Goal: Task Accomplishment & Management: Use online tool/utility

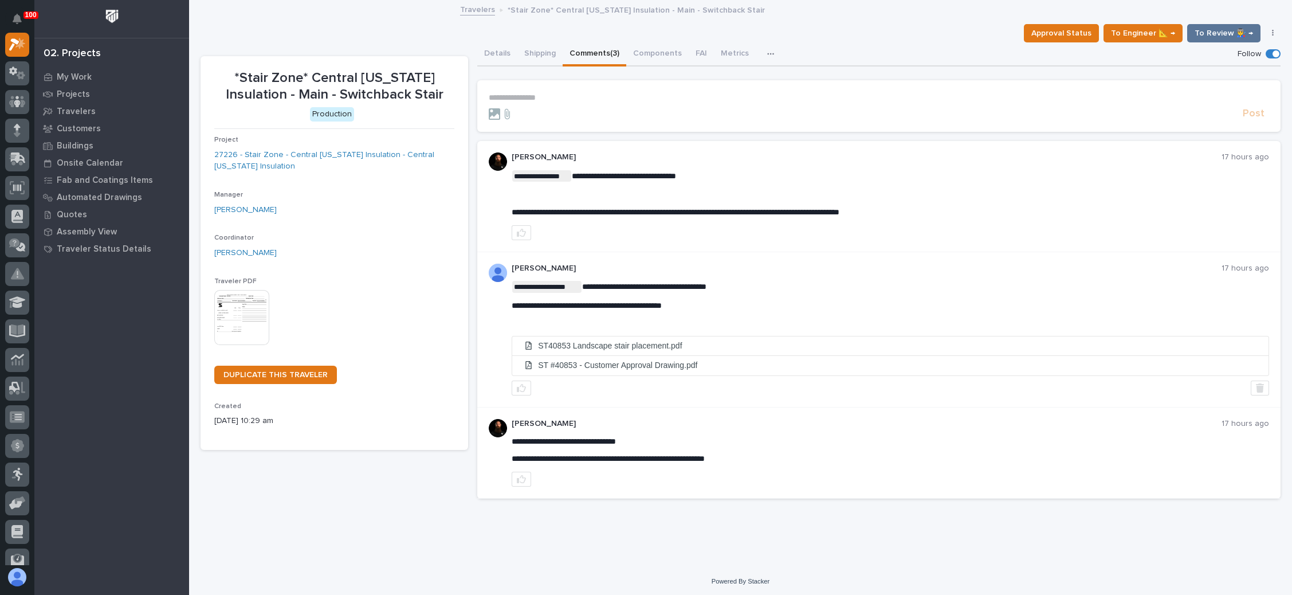
click at [547, 99] on p "**********" at bounding box center [879, 98] width 780 height 10
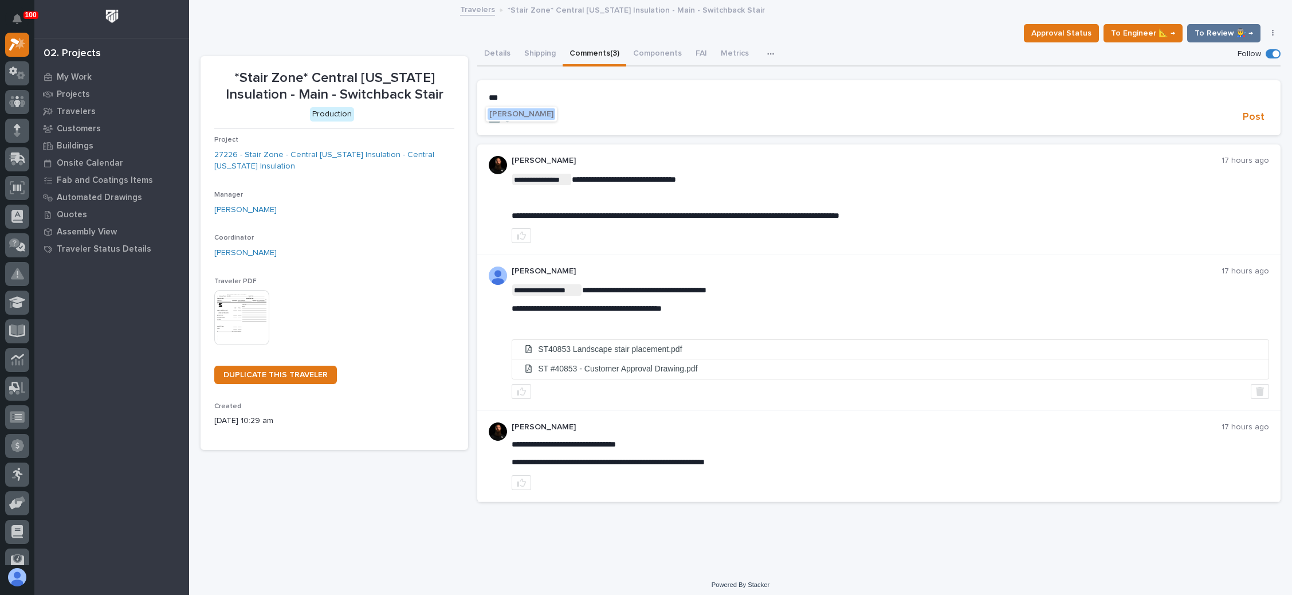
click at [534, 111] on span "Wynne Hochstetler" at bounding box center [521, 114] width 64 height 8
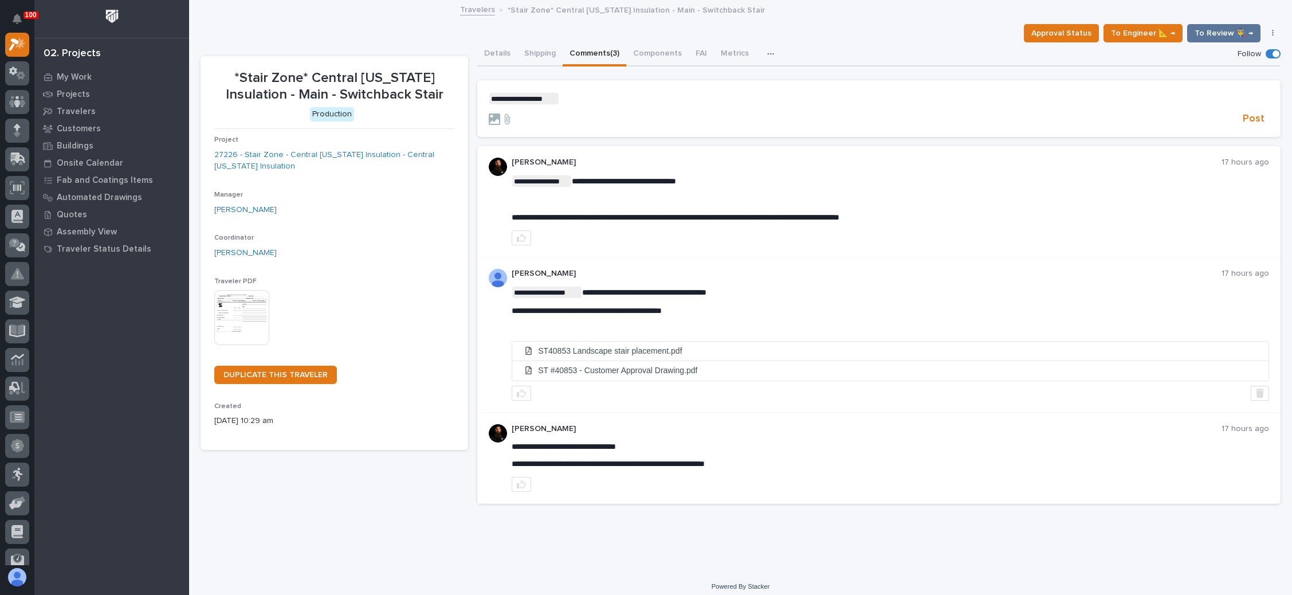
click at [580, 99] on p "**********" at bounding box center [879, 98] width 780 height 11
click at [1243, 113] on span "Post" at bounding box center [1254, 118] width 22 height 13
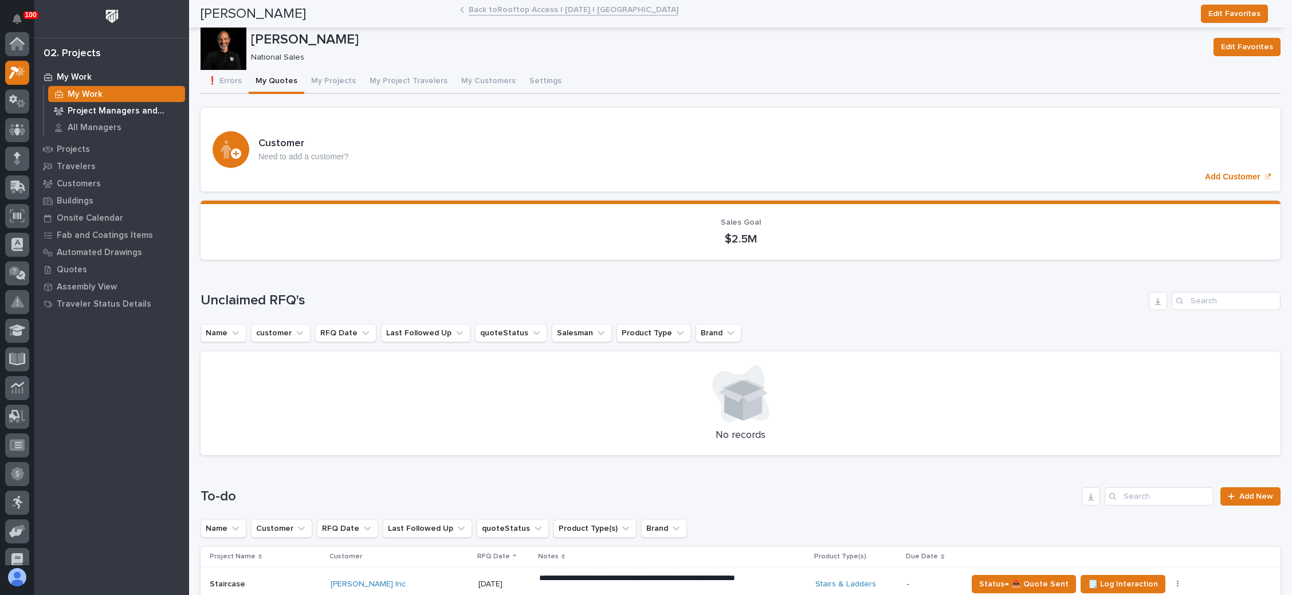
scroll to position [28, 0]
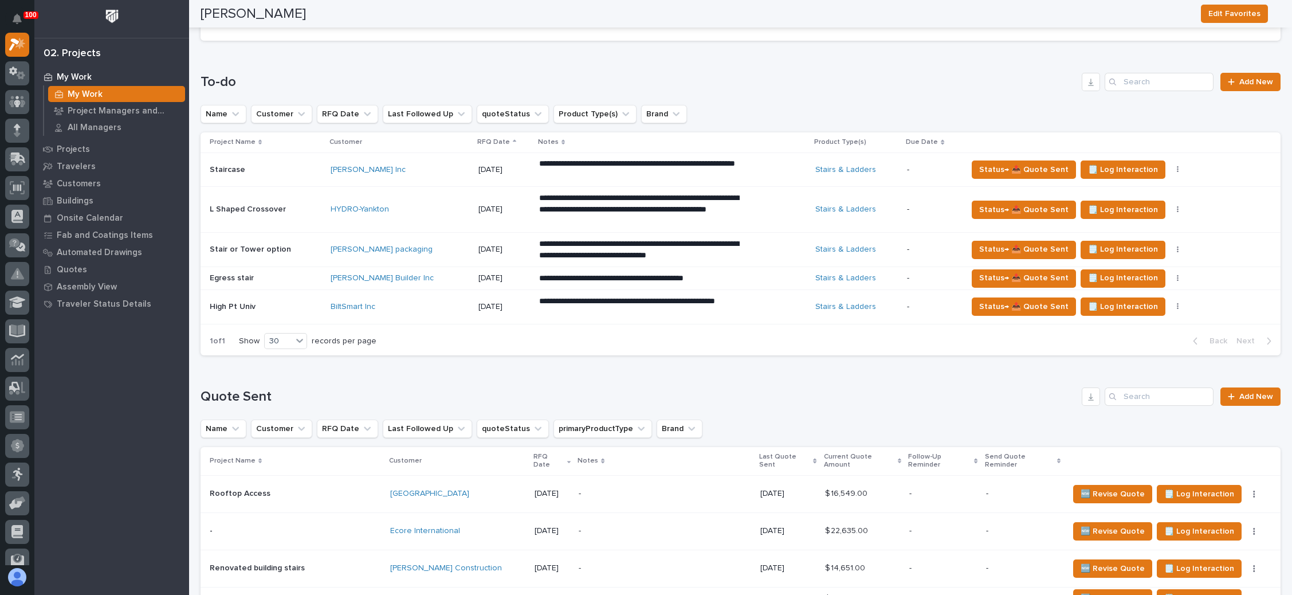
click at [744, 294] on div "**********" at bounding box center [672, 307] width 267 height 32
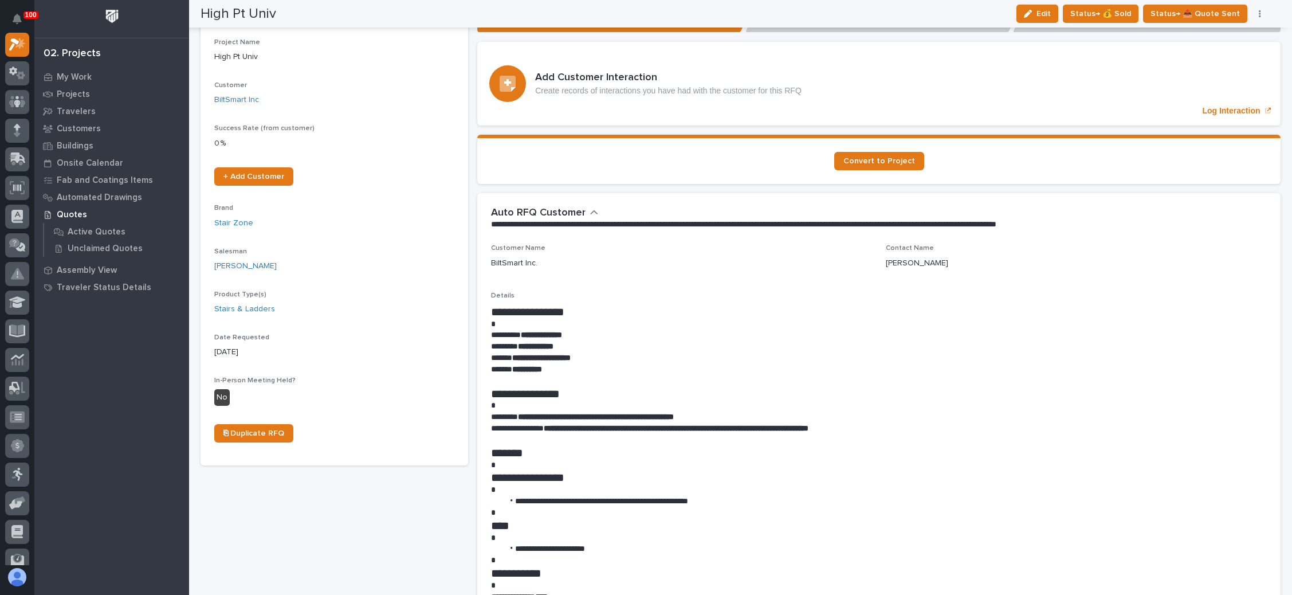
scroll to position [172, 0]
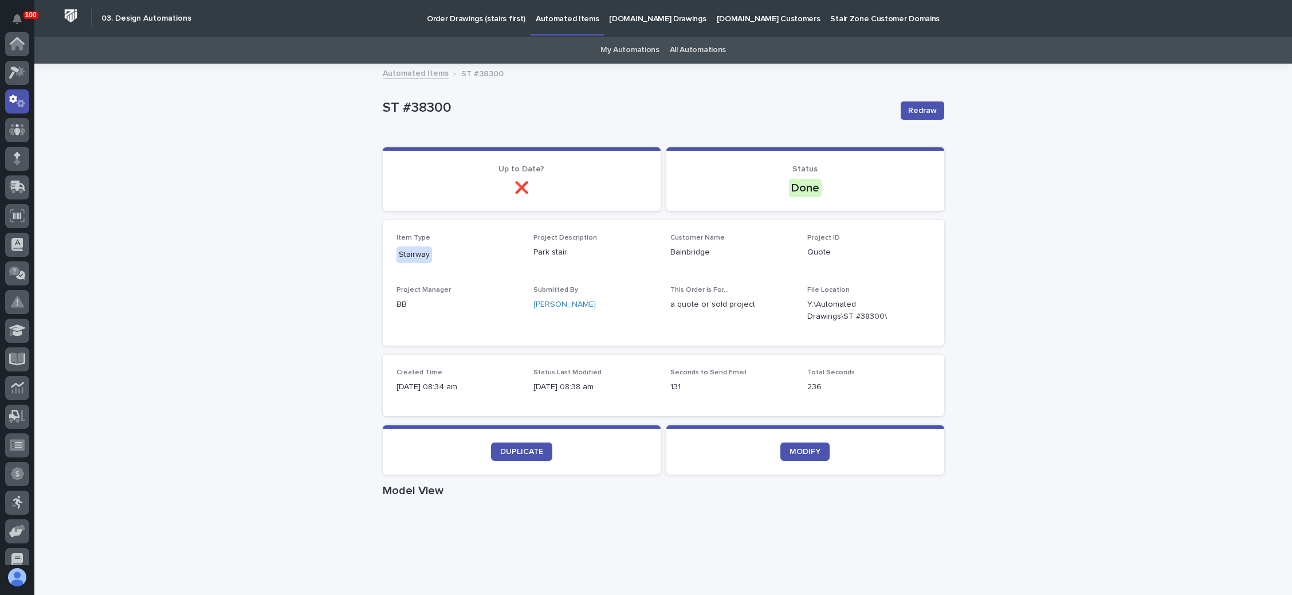
scroll to position [57, 0]
click at [489, 19] on p "Order Drawings (stairs first)" at bounding box center [476, 12] width 99 height 24
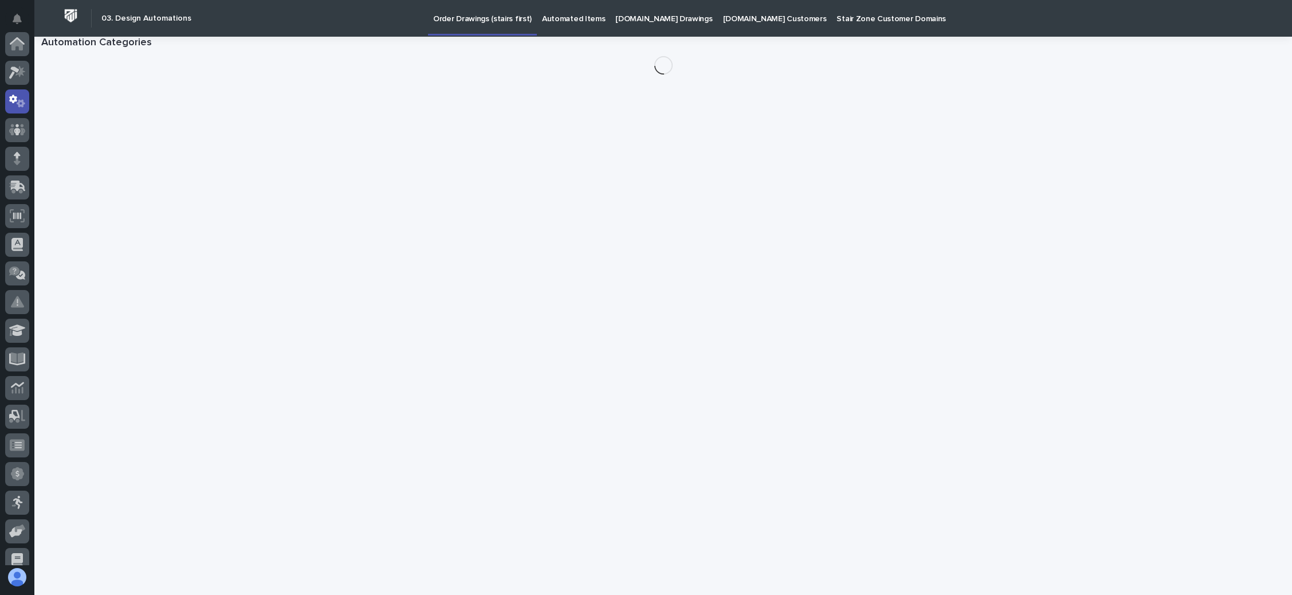
scroll to position [57, 0]
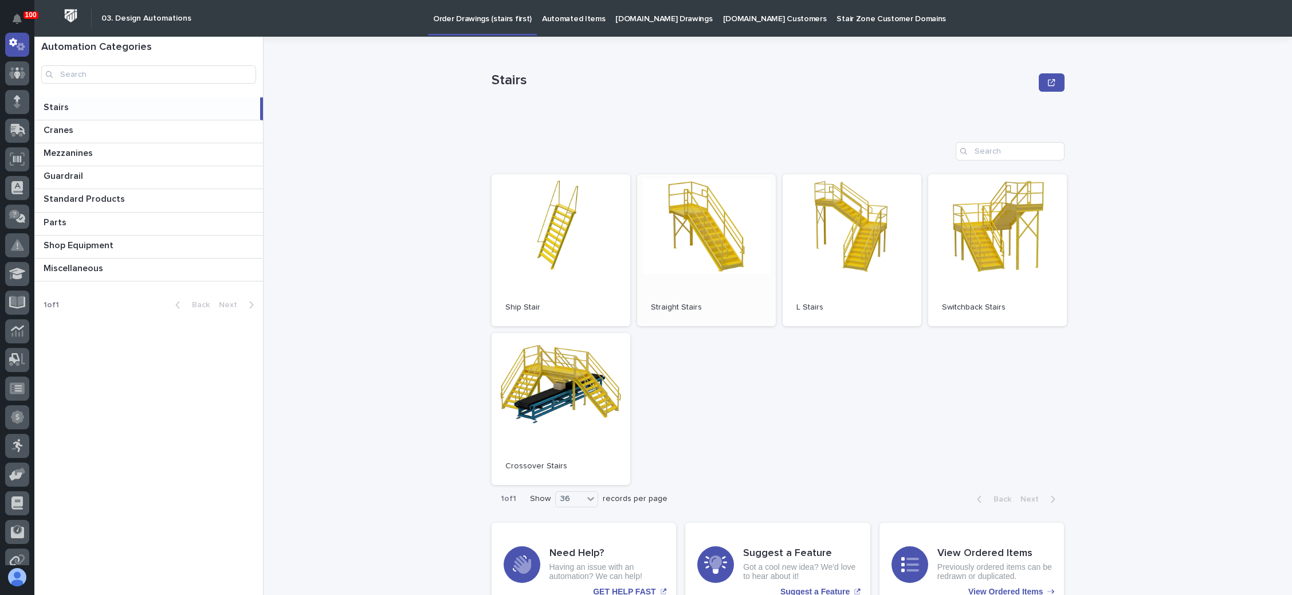
click at [677, 254] on link "Open" at bounding box center [706, 250] width 139 height 152
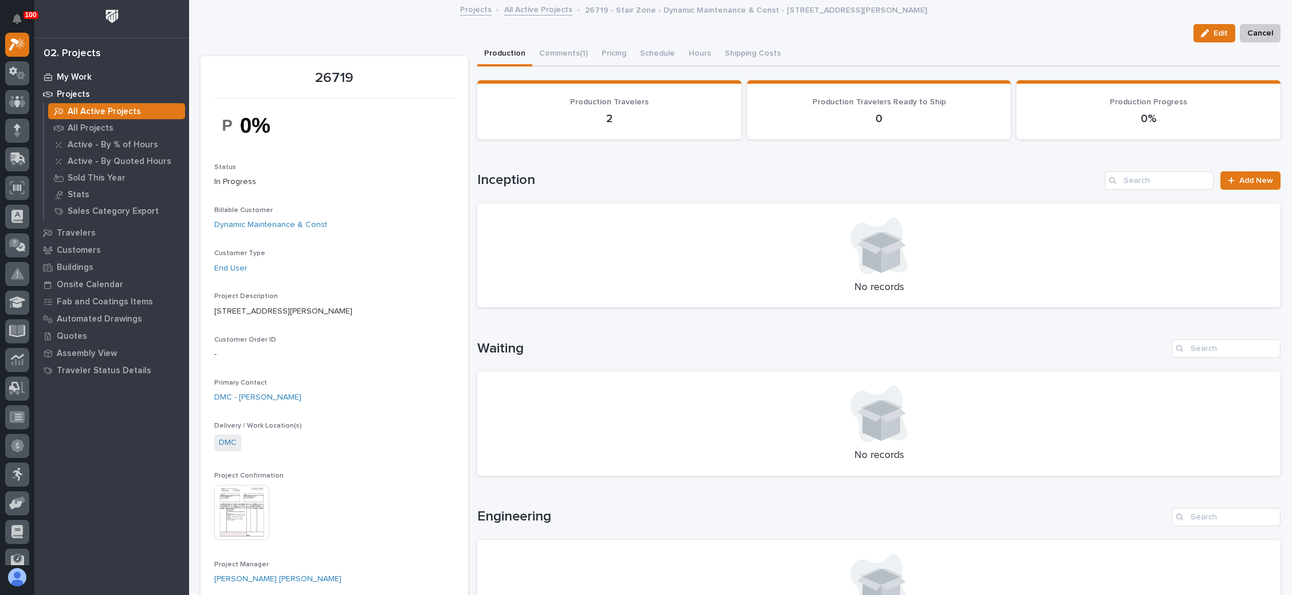
click at [82, 73] on p "My Work" at bounding box center [74, 77] width 35 height 10
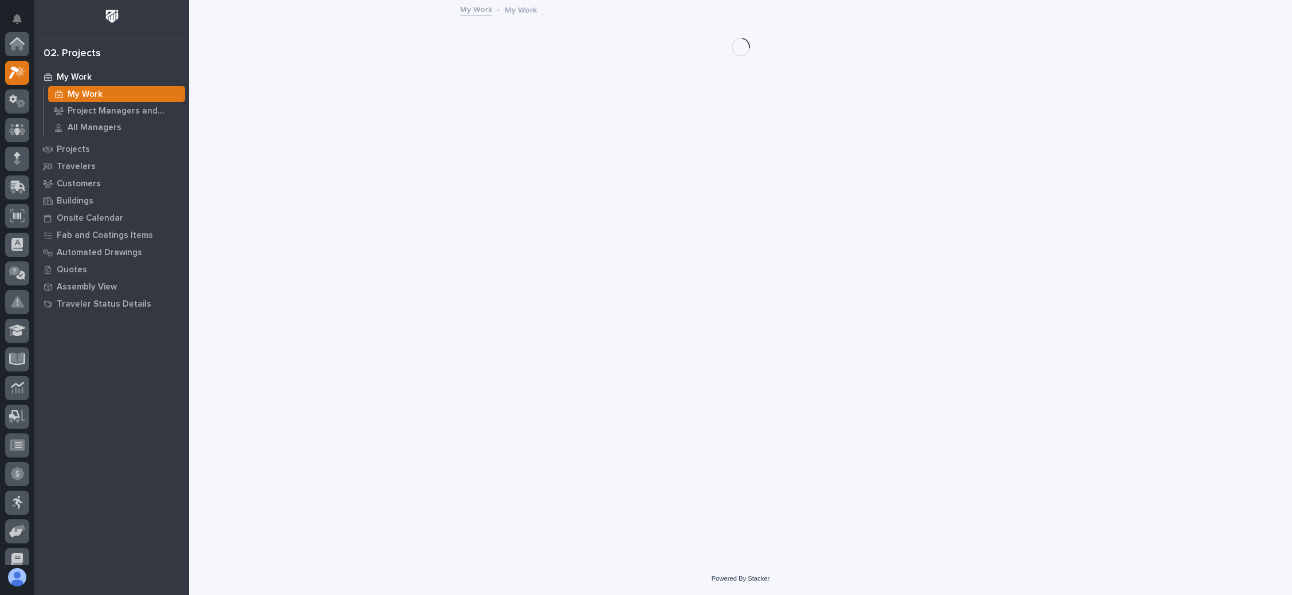
scroll to position [28, 0]
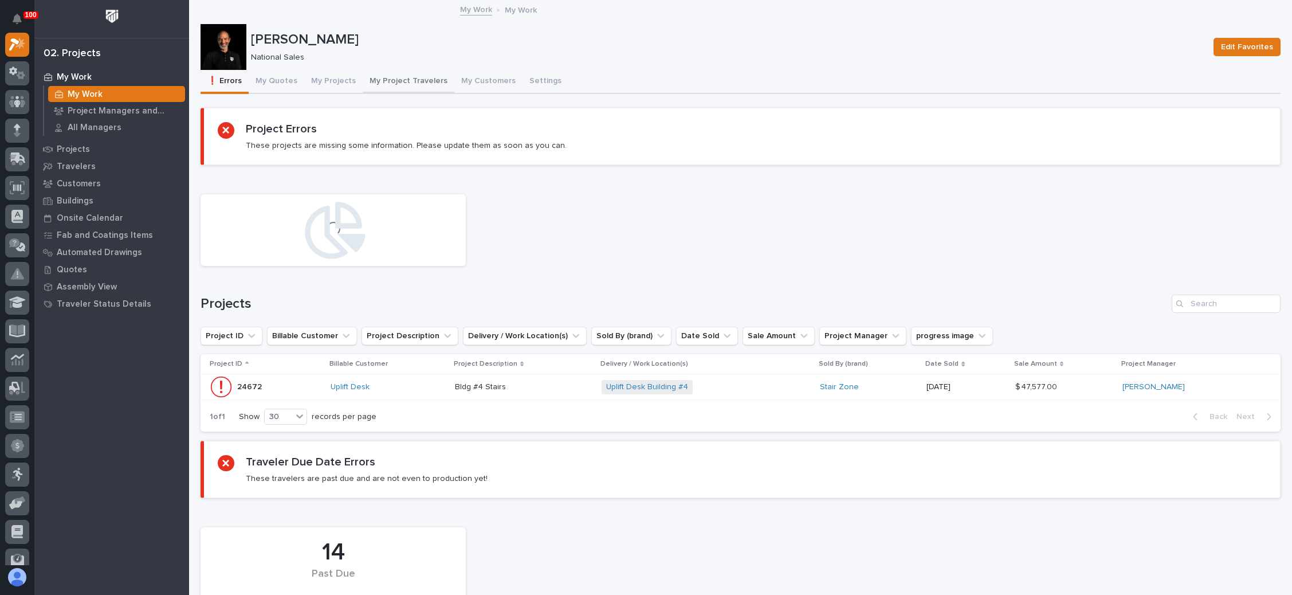
click at [402, 74] on button "My Project Travelers" at bounding box center [409, 82] width 92 height 24
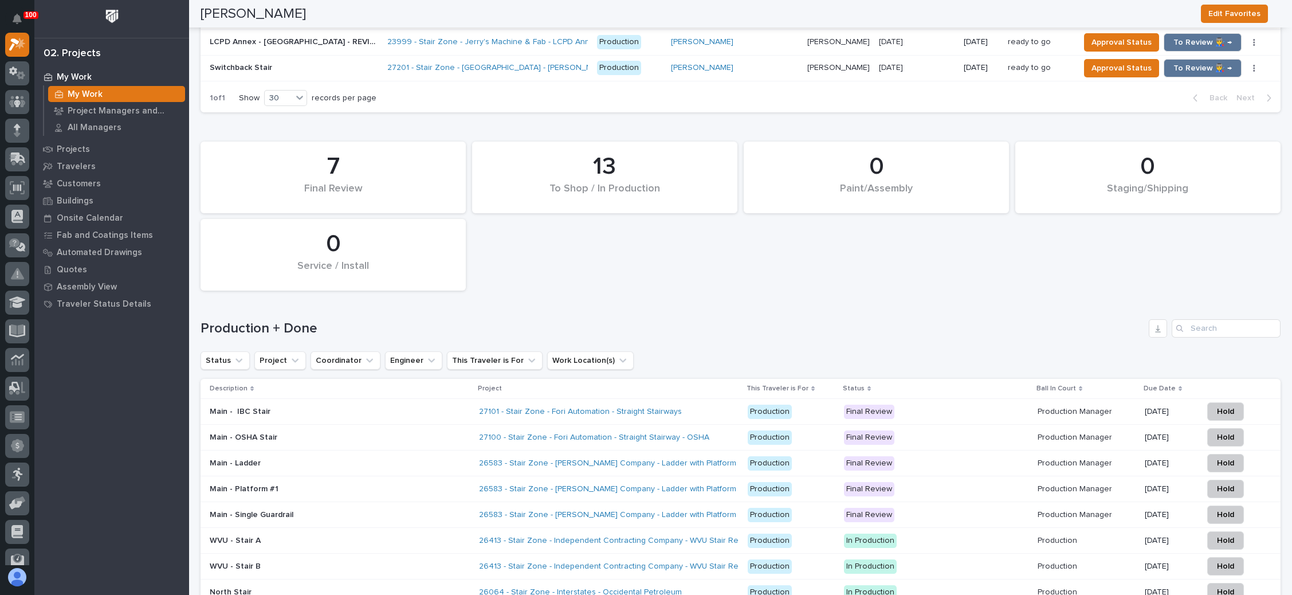
scroll to position [1547, 0]
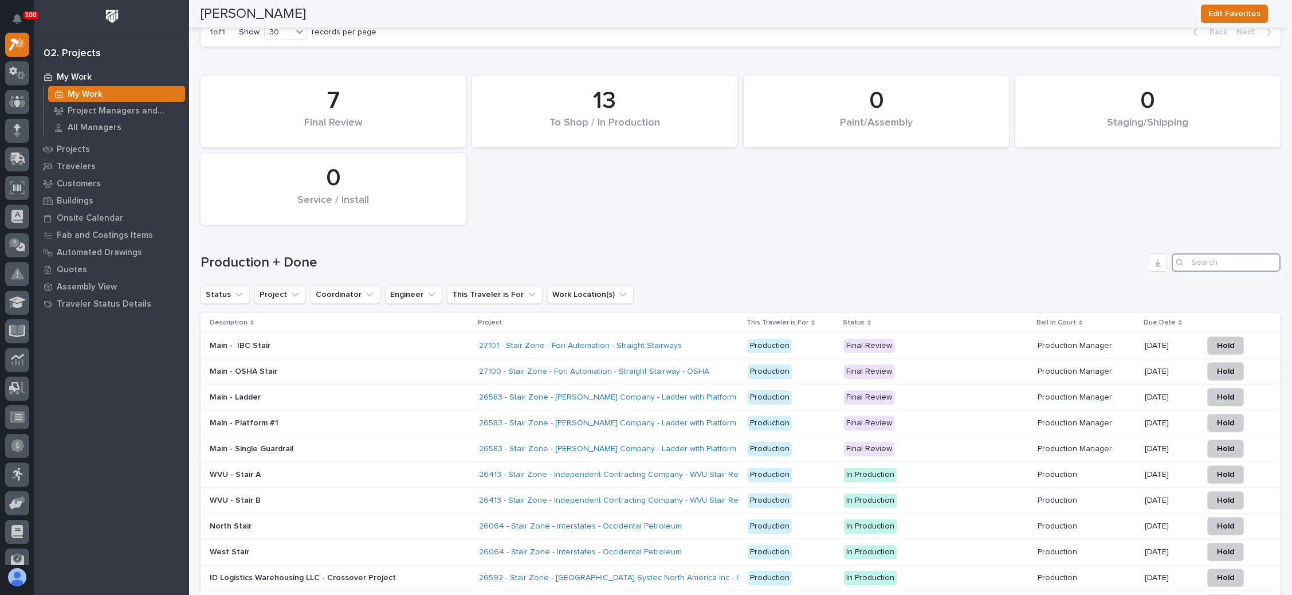
click at [1193, 253] on input "Search" at bounding box center [1225, 262] width 109 height 18
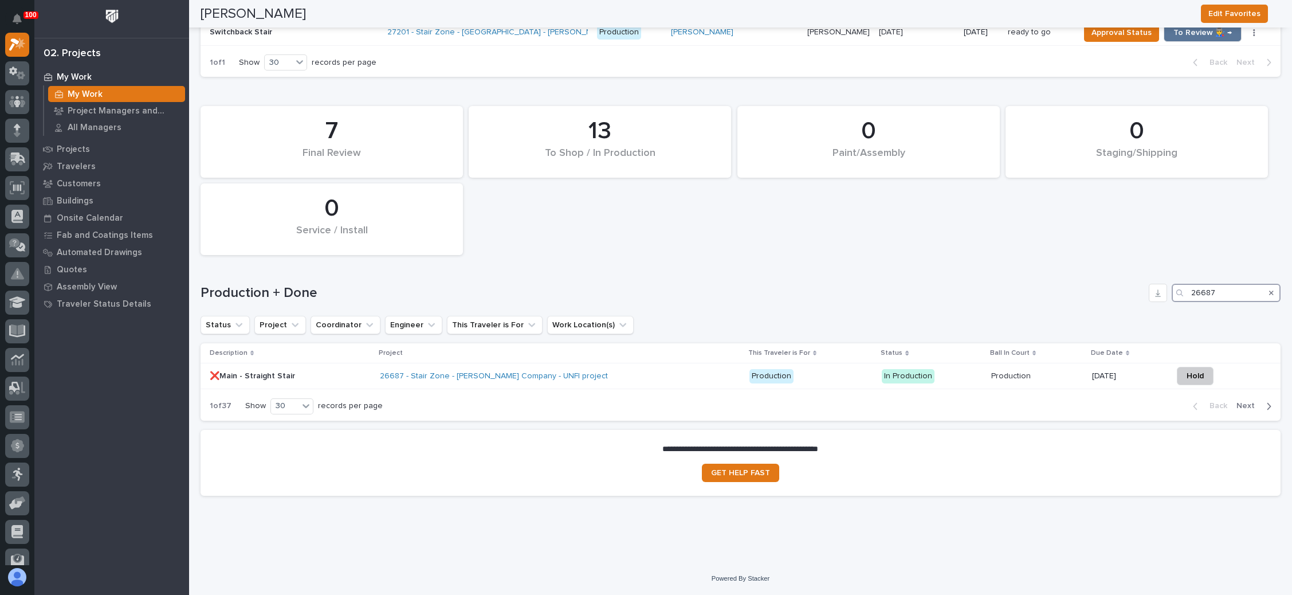
scroll to position [1499, 0]
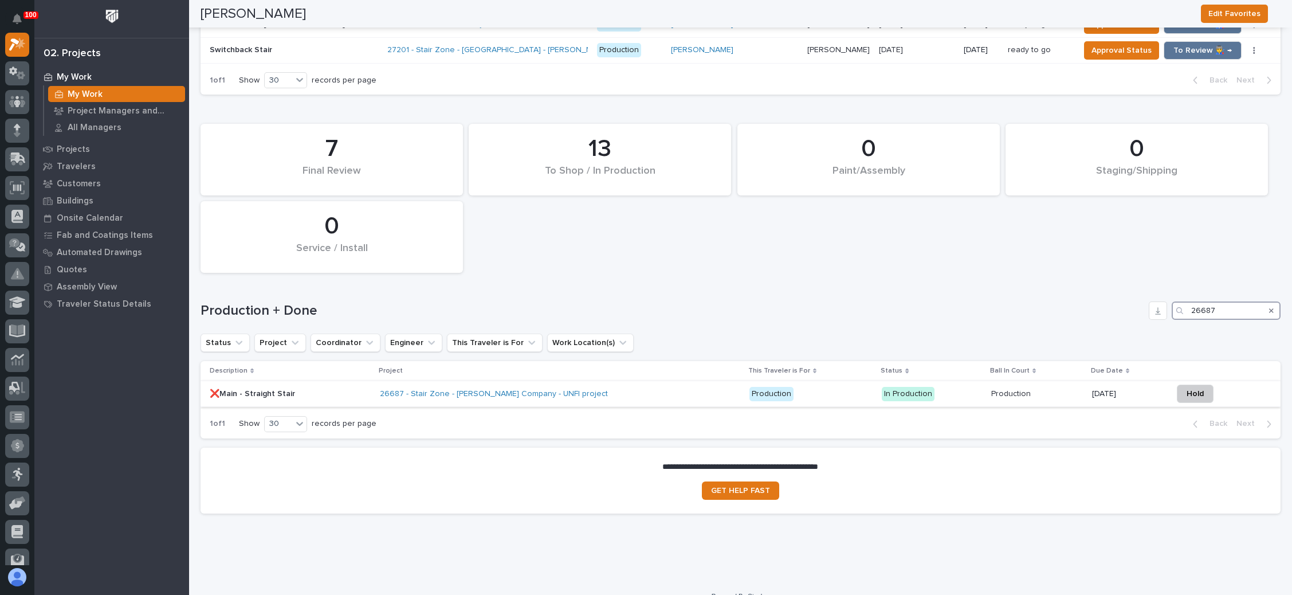
type input "26687"
click at [823, 387] on p "Production" at bounding box center [810, 394] width 123 height 14
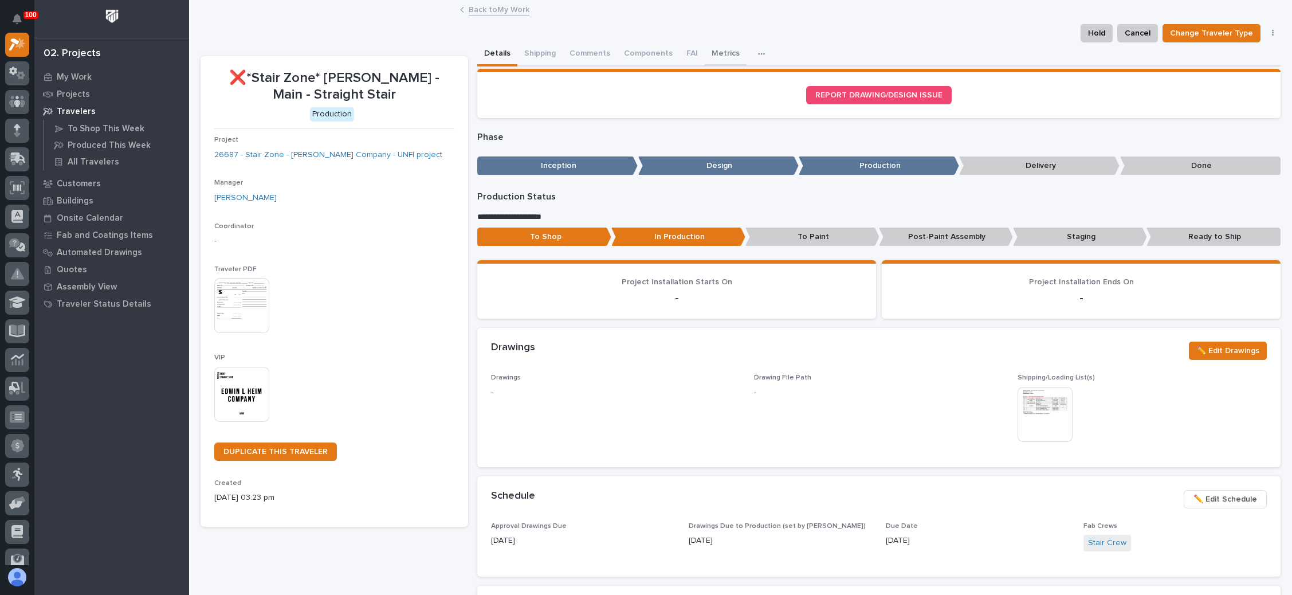
click at [712, 50] on button "Metrics" at bounding box center [726, 54] width 42 height 24
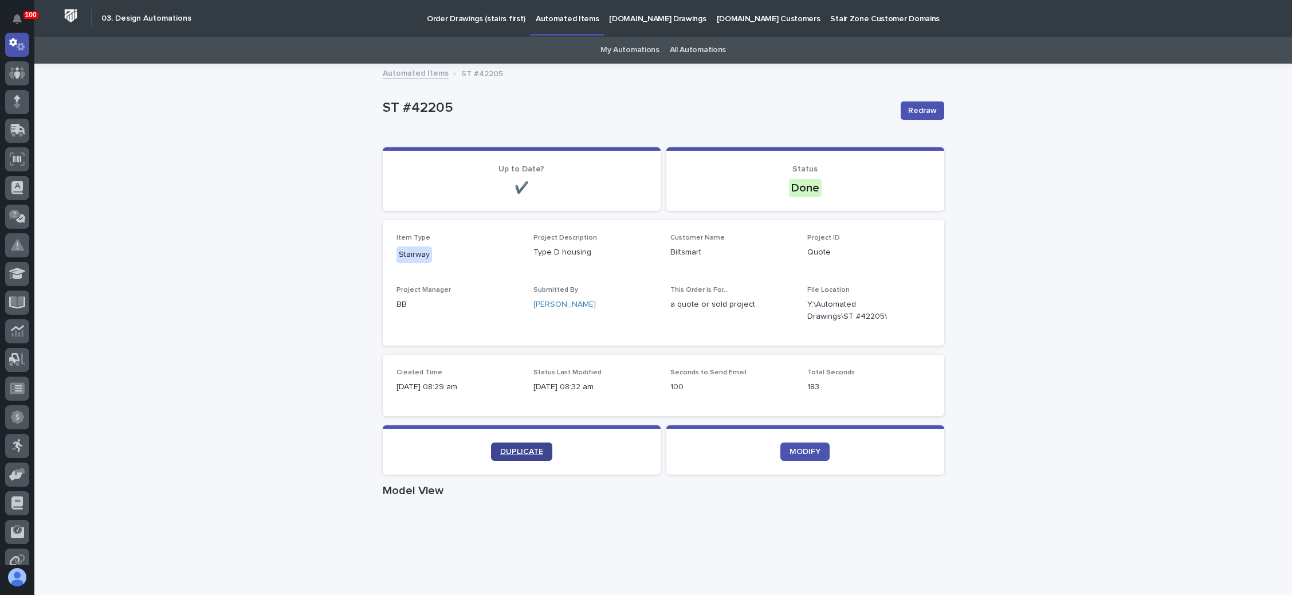
click at [521, 445] on link "DUPLICATE" at bounding box center [521, 451] width 61 height 18
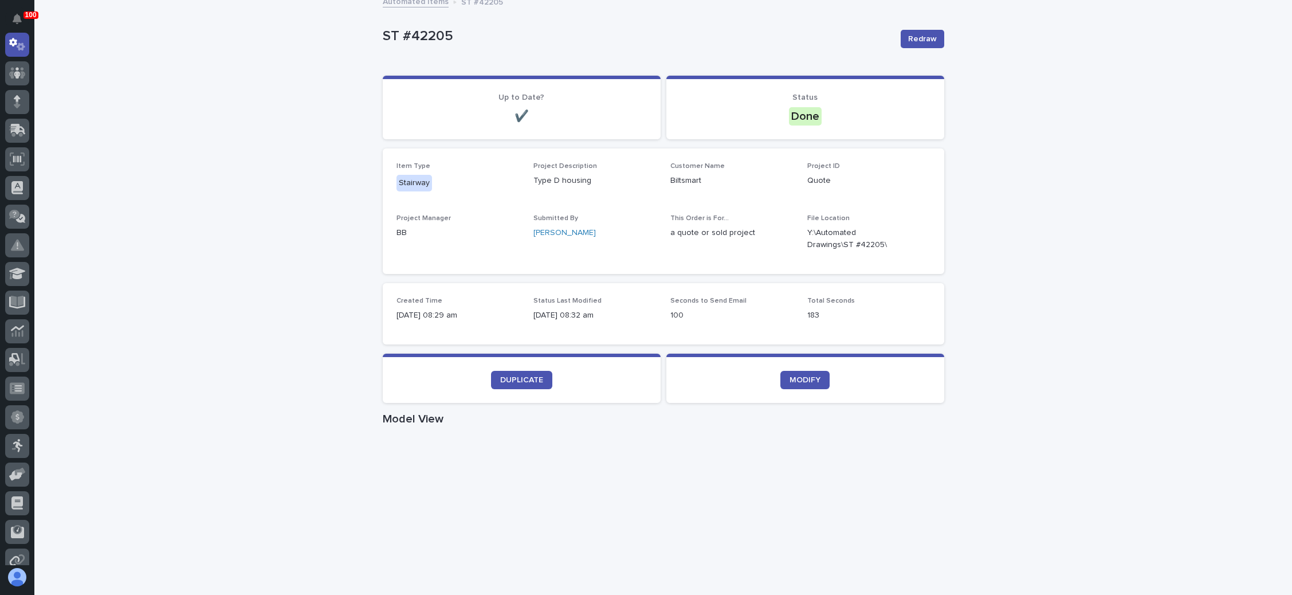
scroll to position [86, 0]
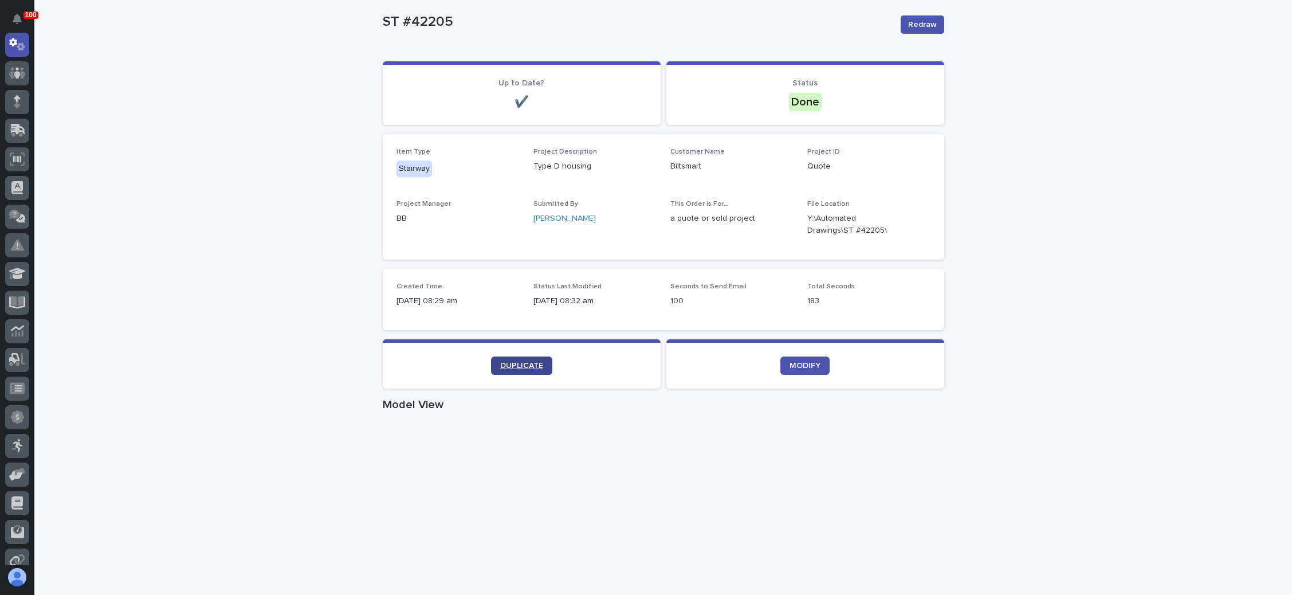
click at [516, 361] on span "DUPLICATE" at bounding box center [521, 365] width 43 height 8
